Goal: Communication & Community: Answer question/provide support

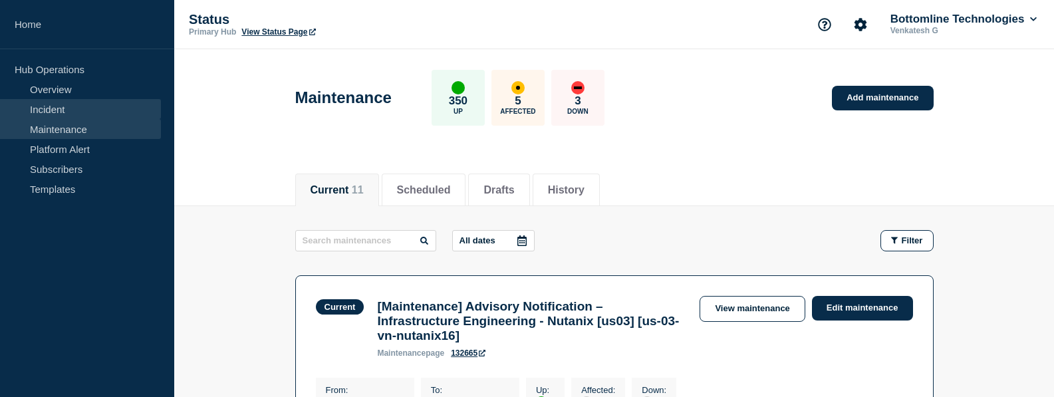
click at [35, 110] on link "Incident" at bounding box center [80, 109] width 161 height 20
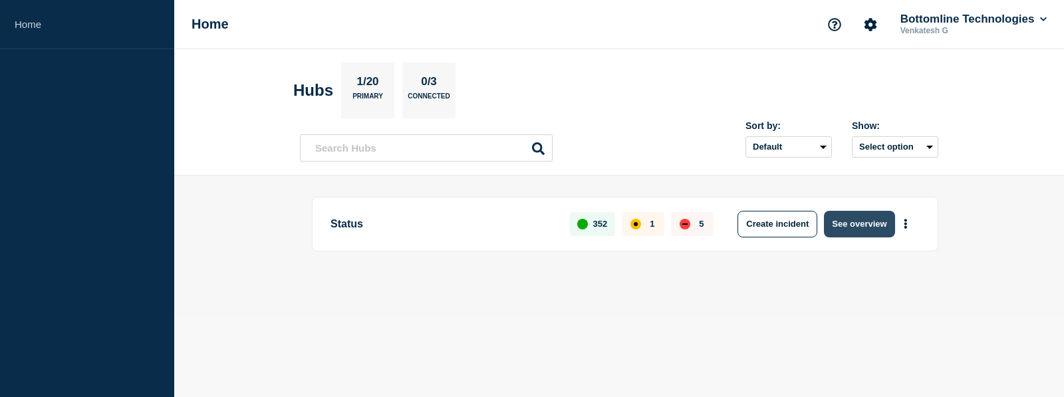
click at [849, 225] on button "See overview" at bounding box center [859, 224] width 71 height 27
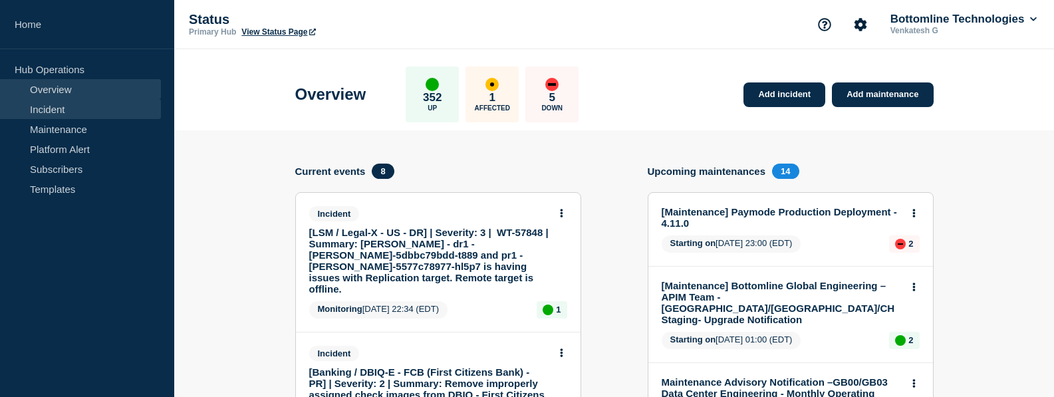
click at [47, 112] on link "Incident" at bounding box center [80, 109] width 161 height 20
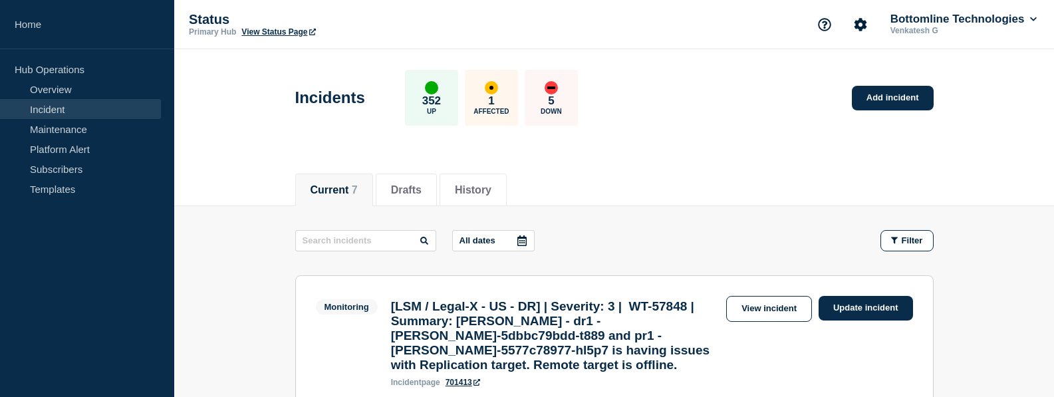
scroll to position [55, 0]
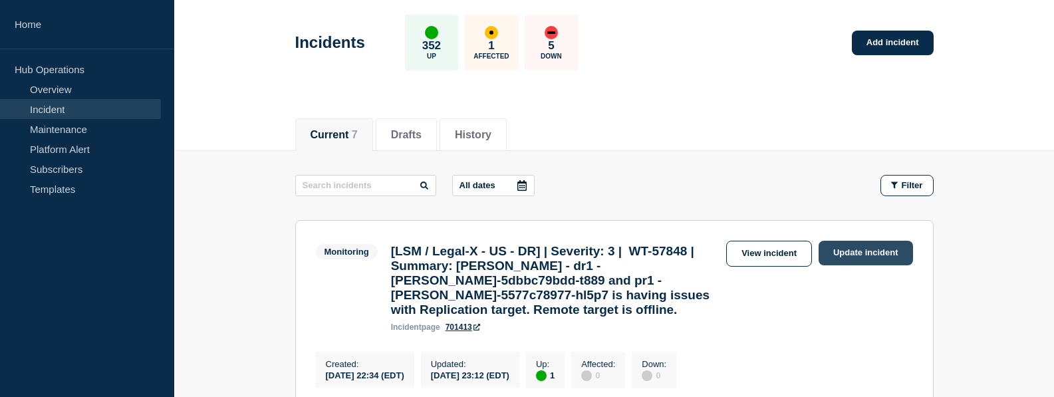
click at [847, 256] on link "Update incident" at bounding box center [866, 253] width 94 height 25
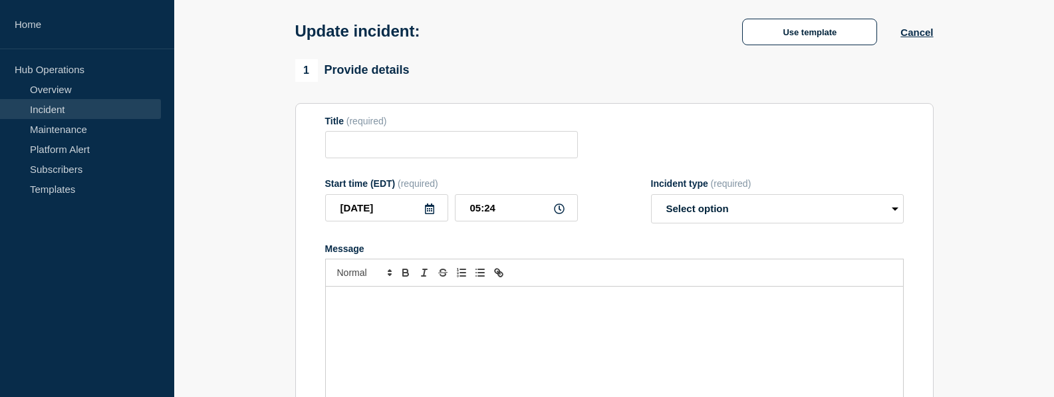
type input "[LSM / Legal-X - US - DR] | Severity: 3 | WT-57848 | Summary: [PERSON_NAME] - d…"
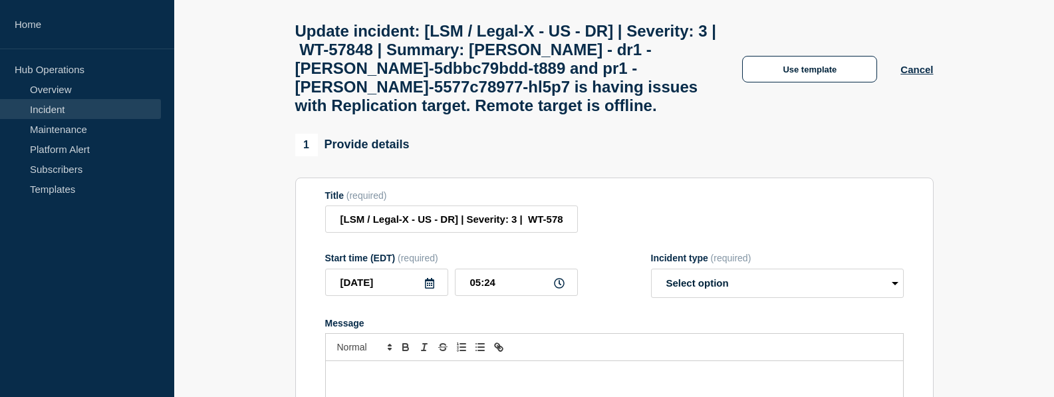
scroll to position [111, 0]
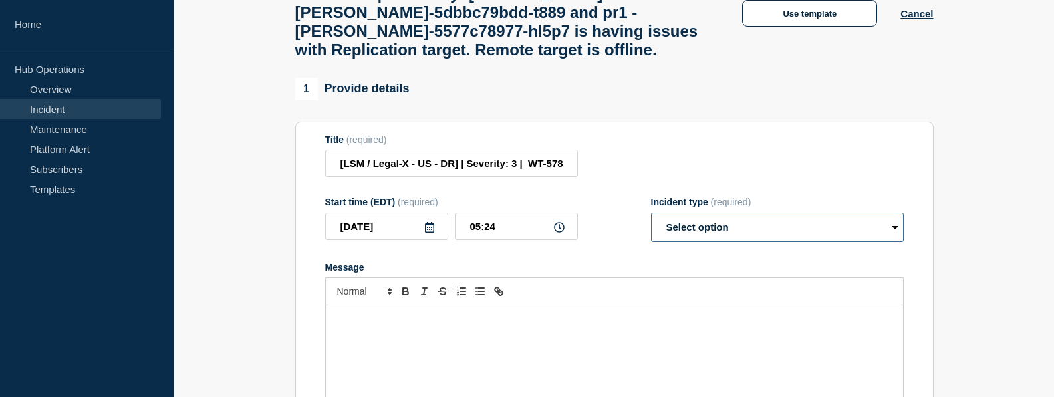
click at [757, 242] on select "Select option Investigating Identified Monitoring Resolved" at bounding box center [777, 227] width 253 height 29
select select "resolved"
click at [651, 229] on select "Select option Investigating Identified Monitoring Resolved" at bounding box center [777, 227] width 253 height 29
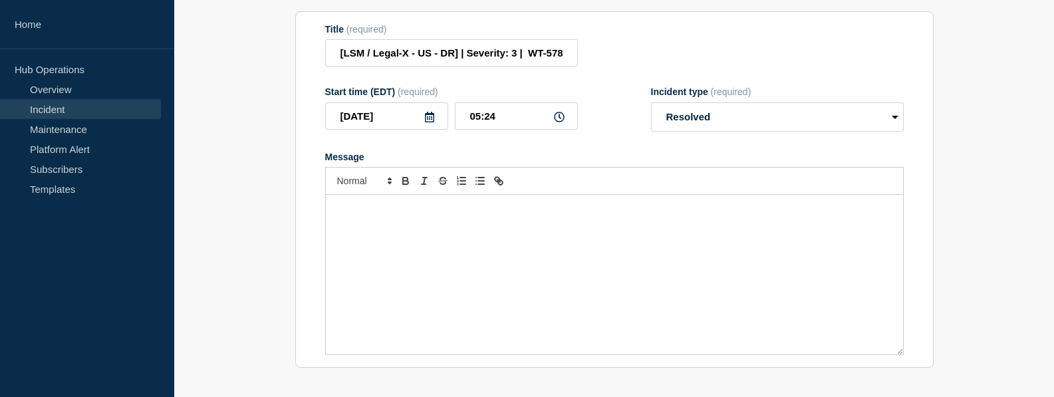
click at [452, 243] on div "Message" at bounding box center [614, 275] width 577 height 160
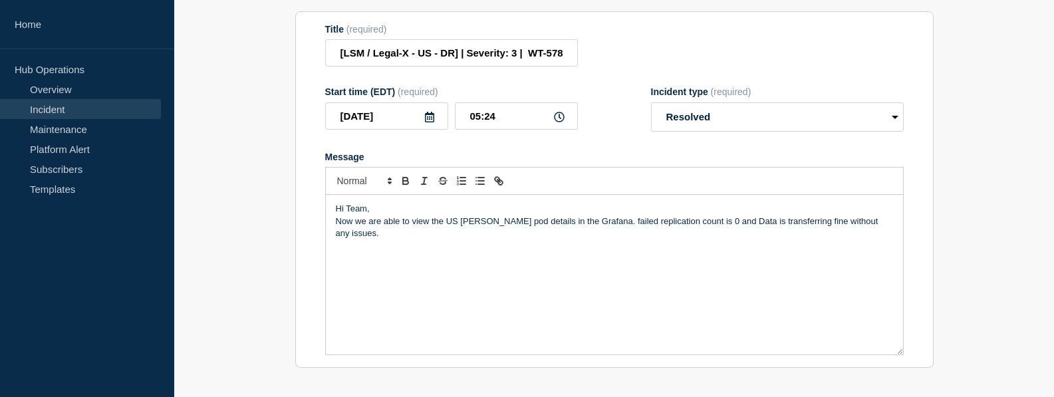
click at [335, 237] on div "Hi Team, Now we are able to view the US [PERSON_NAME] pod details in the Grafan…" at bounding box center [614, 275] width 577 height 160
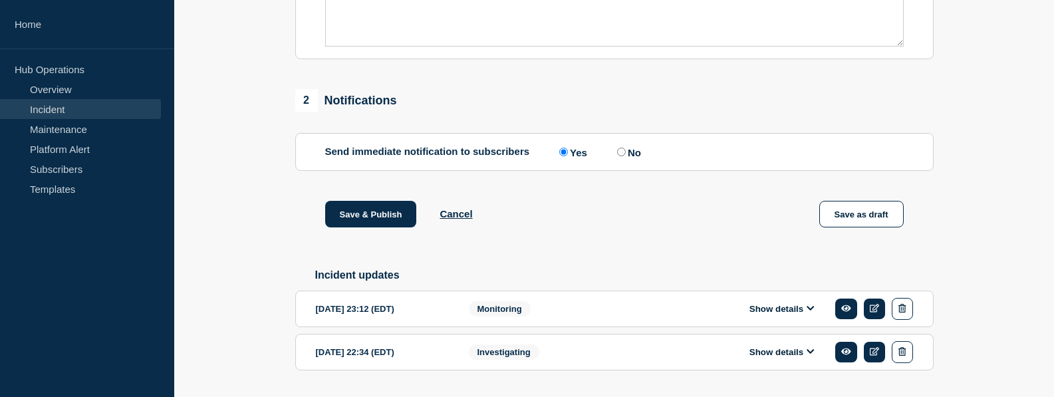
scroll to position [585, 0]
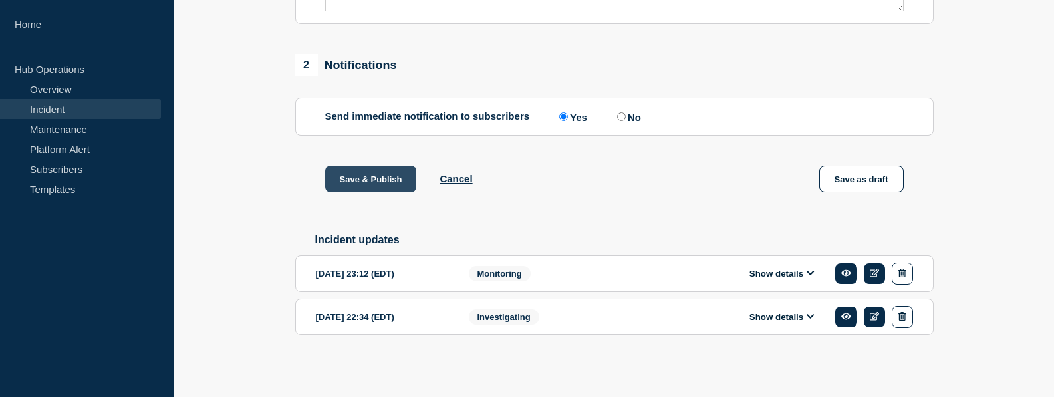
click at [374, 170] on button "Save & Publish" at bounding box center [371, 179] width 92 height 27
